Goal: Understand process/instructions: Learn how to perform a task or action

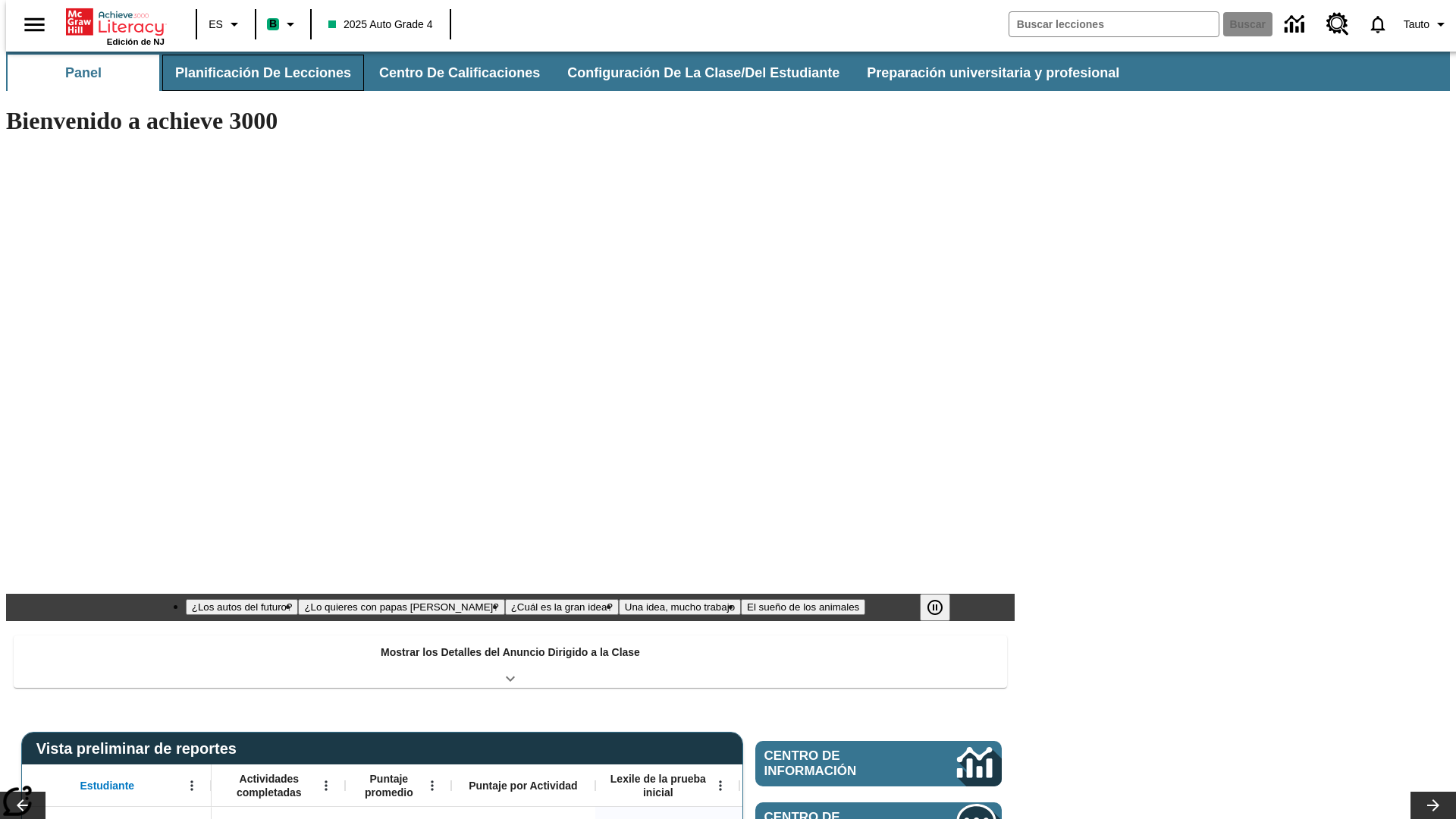
click at [254, 73] on button "Planificación de lecciones" at bounding box center [263, 73] width 202 height 36
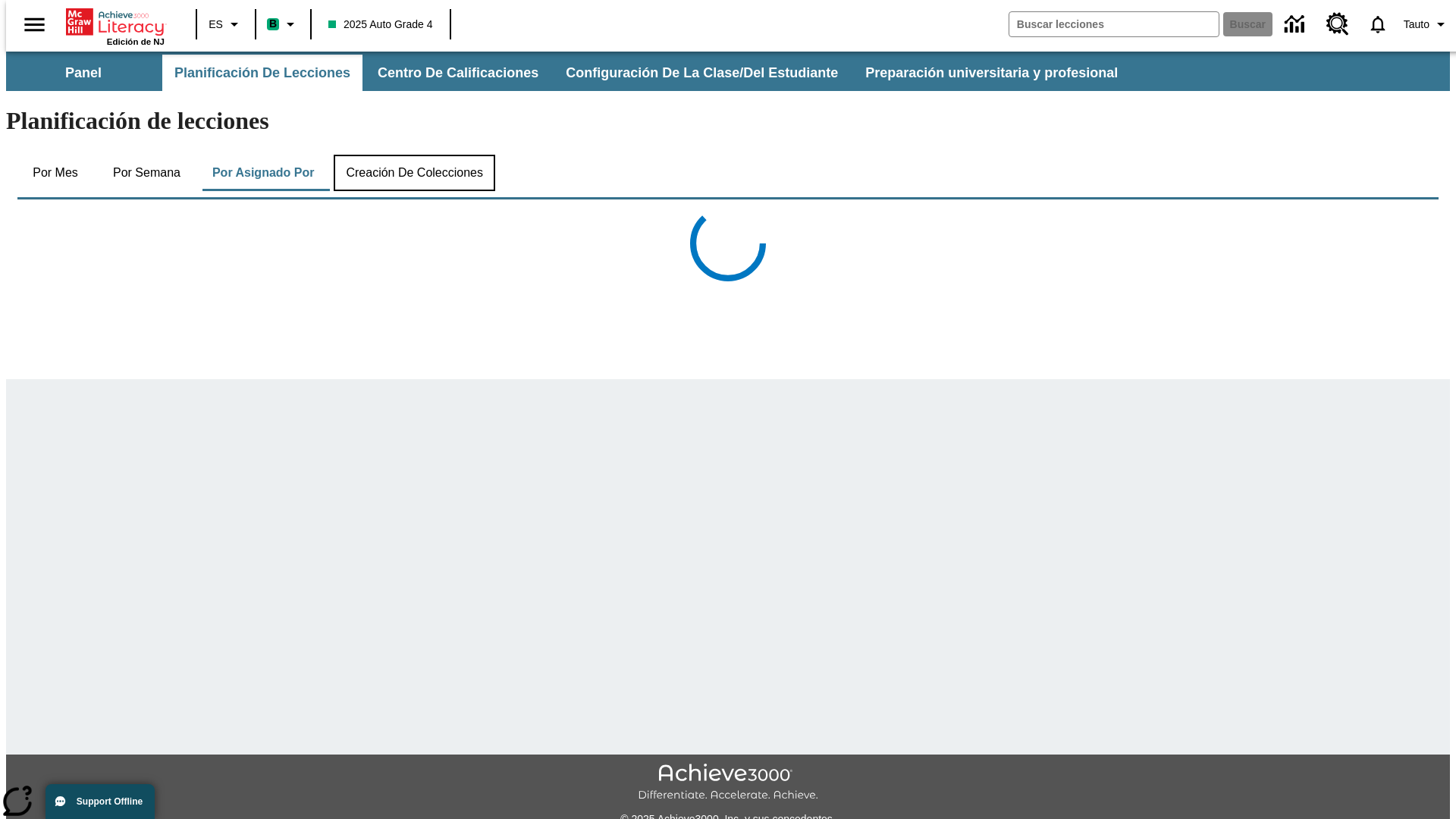
click at [414, 155] on button "Creación de colecciones" at bounding box center [415, 173] width 162 height 36
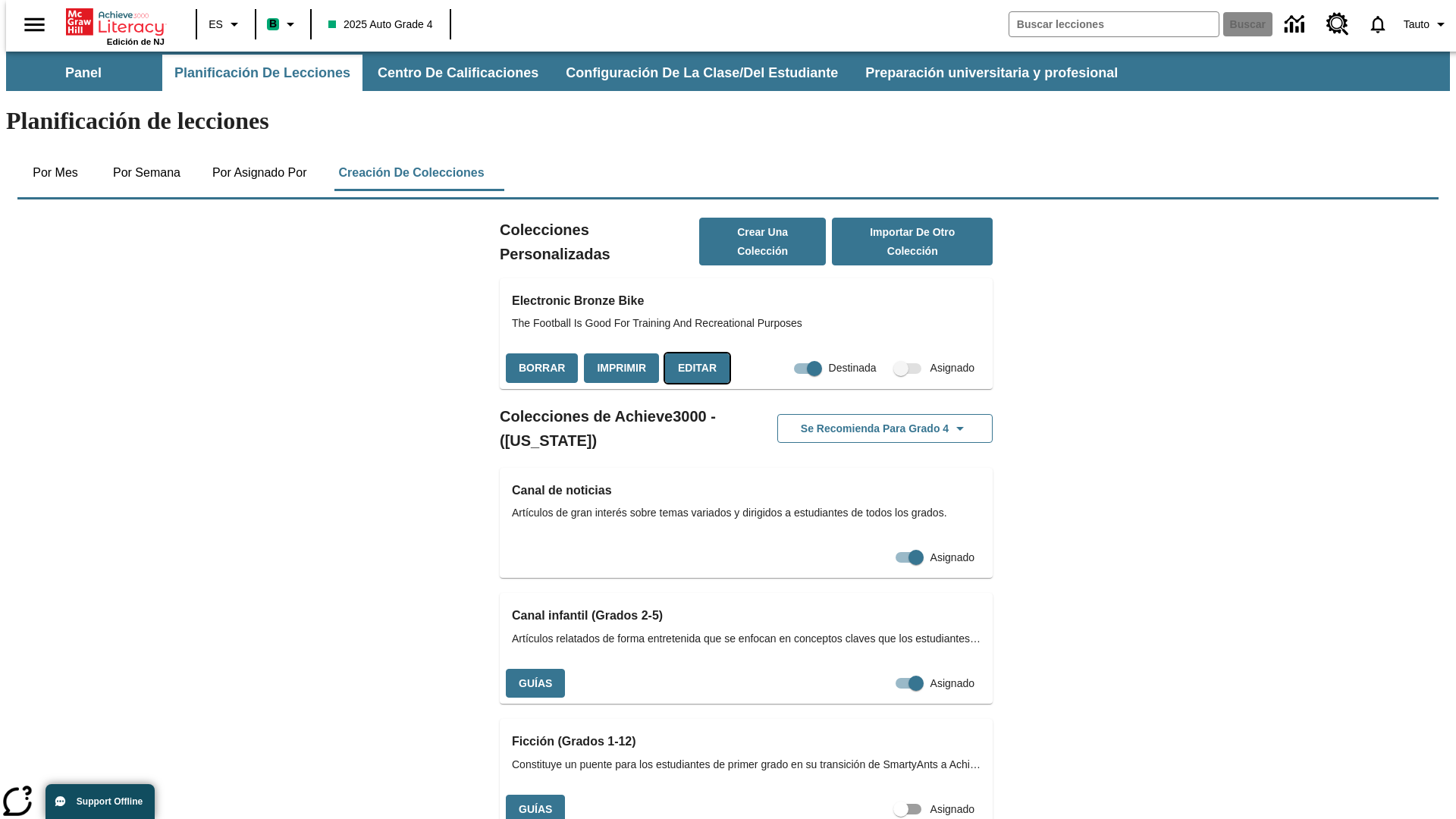
click at [693, 354] on button "Editar" at bounding box center [697, 369] width 64 height 30
